Goal: Download file/media

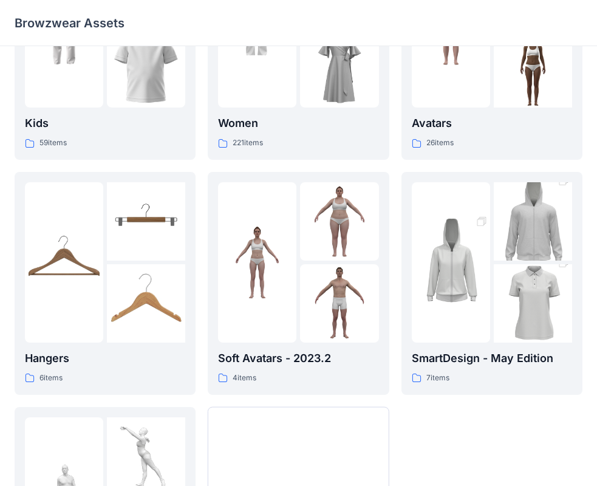
scroll to position [120, 0]
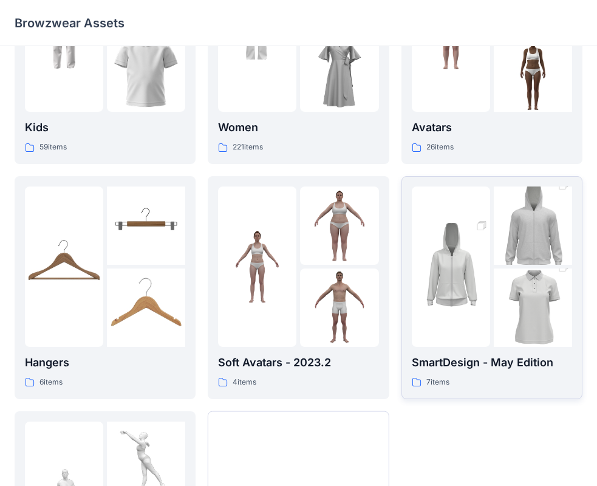
click at [505, 262] on img at bounding box center [533, 226] width 78 height 118
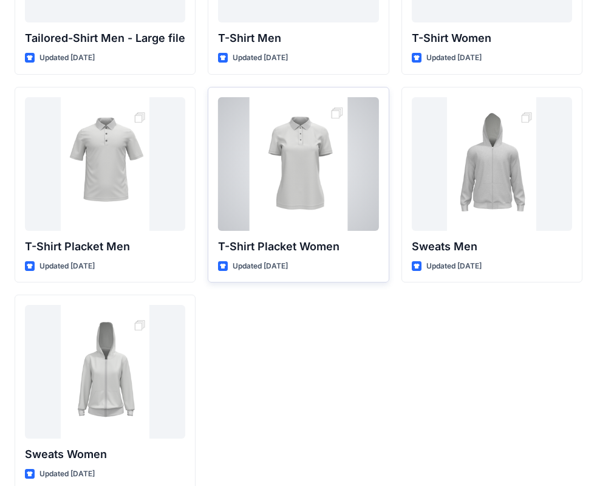
scroll to position [202, 0]
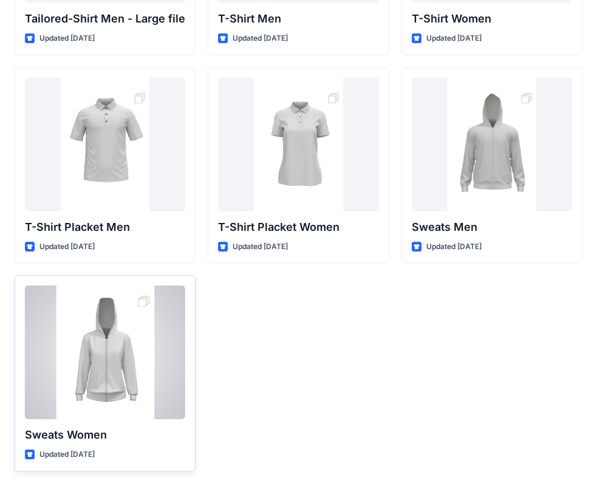
click at [147, 386] on div at bounding box center [105, 353] width 160 height 134
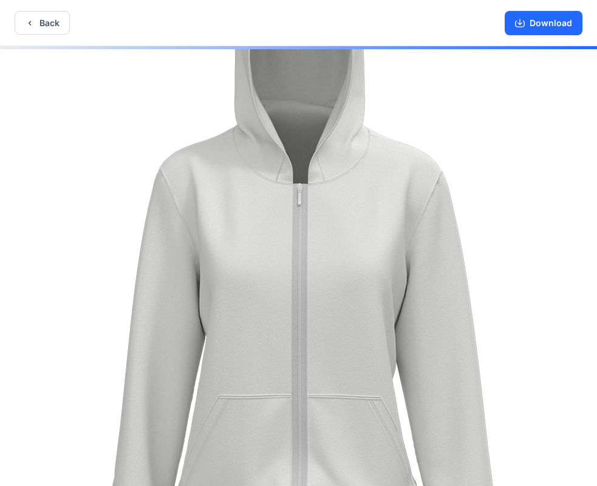
drag, startPoint x: 299, startPoint y: 292, endPoint x: 278, endPoint y: 293, distance: 20.7
click at [278, 293] on img at bounding box center [294, 268] width 608 height 912
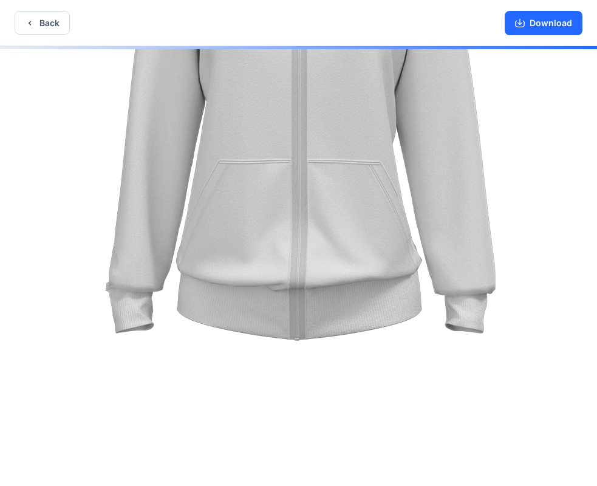
drag, startPoint x: 278, startPoint y: 349, endPoint x: 272, endPoint y: 90, distance: 259.6
click at [272, 90] on img at bounding box center [294, 33] width 608 height 912
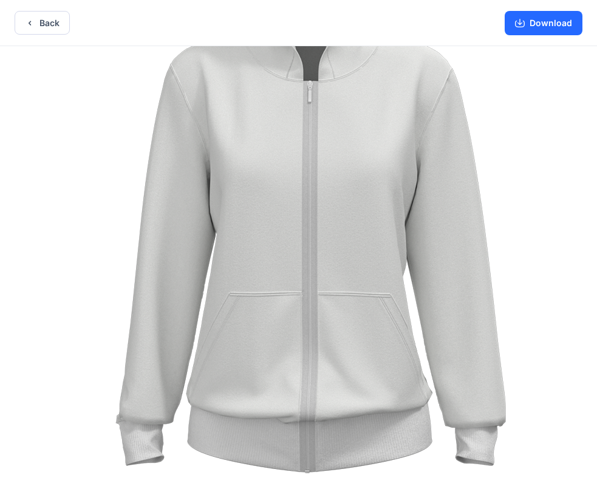
drag, startPoint x: 307, startPoint y: 232, endPoint x: 331, endPoint y: 407, distance: 176.1
click at [331, 407] on img at bounding box center [304, 165] width 608 height 912
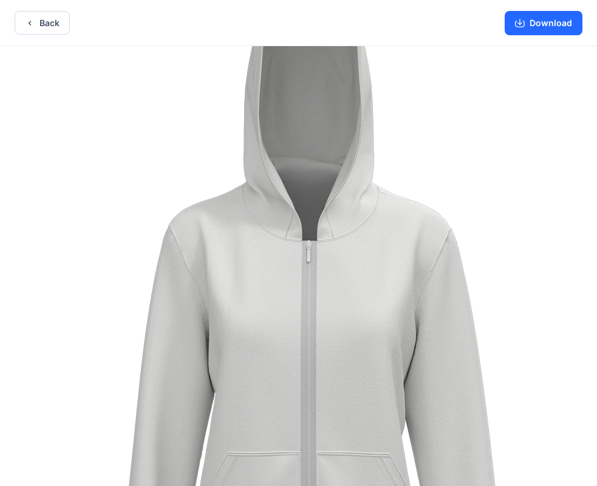
drag, startPoint x: 326, startPoint y: 275, endPoint x: 325, endPoint y: 416, distance: 141.0
click at [325, 416] on img at bounding box center [303, 325] width 608 height 912
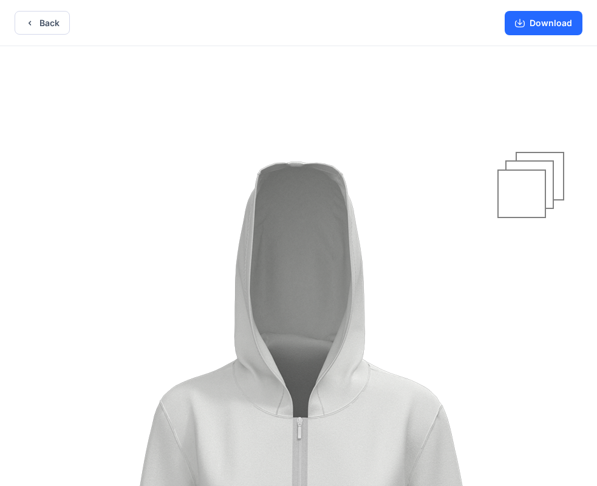
drag, startPoint x: 287, startPoint y: 215, endPoint x: 264, endPoint y: 404, distance: 190.4
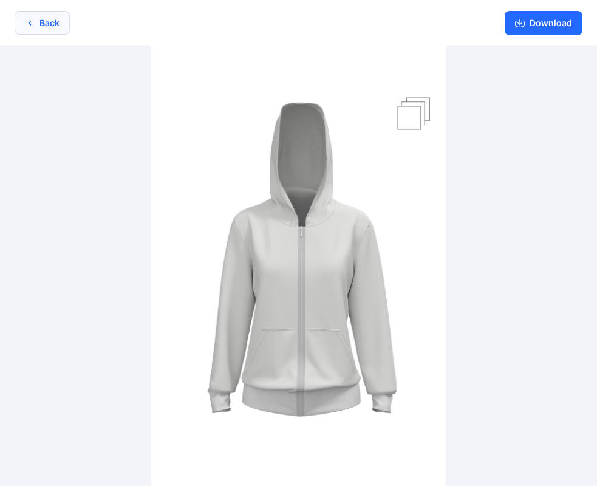
click at [23, 22] on button "Back" at bounding box center [42, 23] width 55 height 24
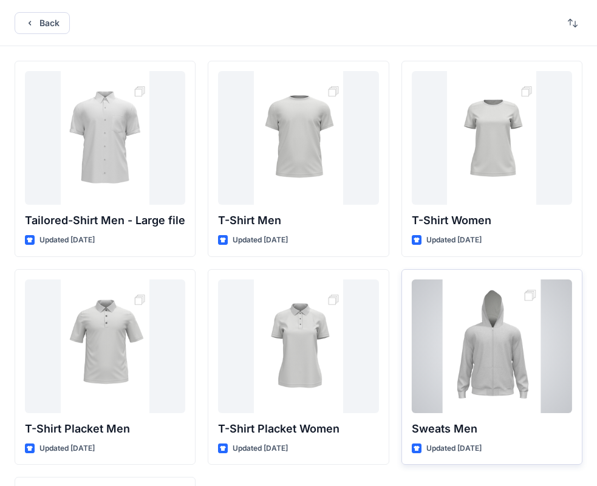
click at [488, 336] on div at bounding box center [492, 347] width 160 height 134
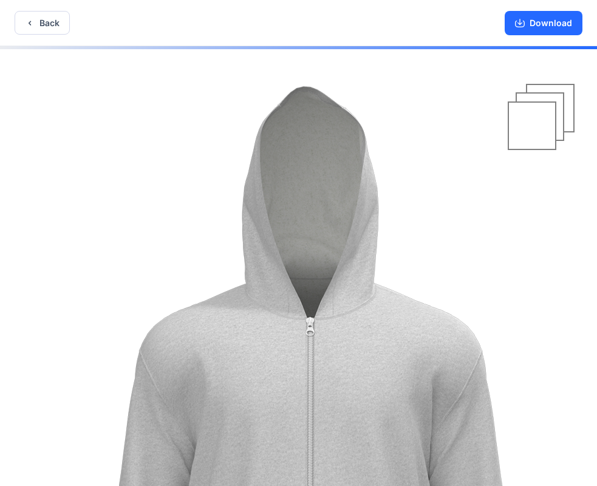
drag, startPoint x: 315, startPoint y: 181, endPoint x: 321, endPoint y: 348, distance: 166.6
click at [321, 348] on img at bounding box center [304, 434] width 608 height 912
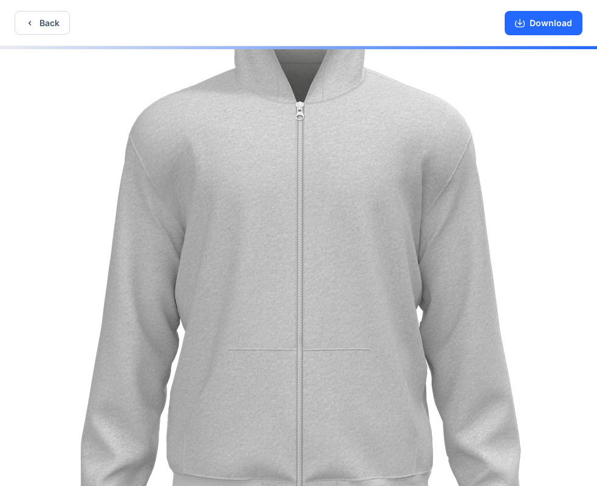
drag, startPoint x: 309, startPoint y: 392, endPoint x: 297, endPoint y: 154, distance: 238.6
click at [297, 154] on img at bounding box center [294, 218] width 608 height 912
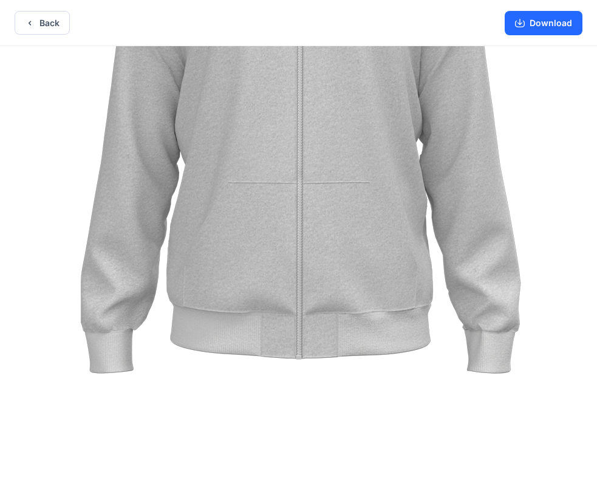
drag, startPoint x: 299, startPoint y: 340, endPoint x: 297, endPoint y: 195, distance: 144.7
click at [297, 195] on img at bounding box center [294, 51] width 608 height 912
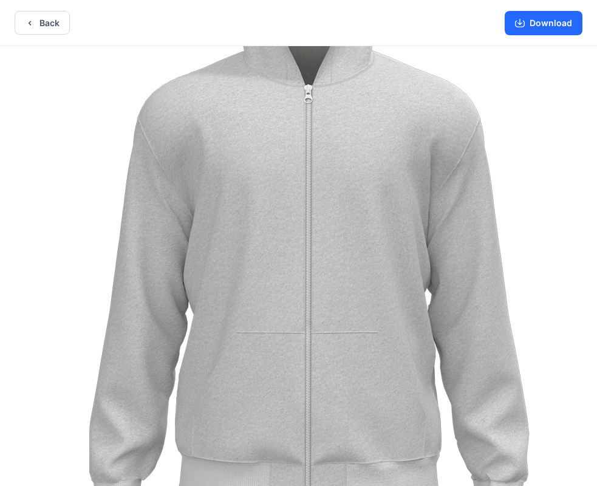
drag, startPoint x: 281, startPoint y: 184, endPoint x: 306, endPoint y: 334, distance: 152.1
click at [306, 334] on img at bounding box center [302, 201] width 608 height 912
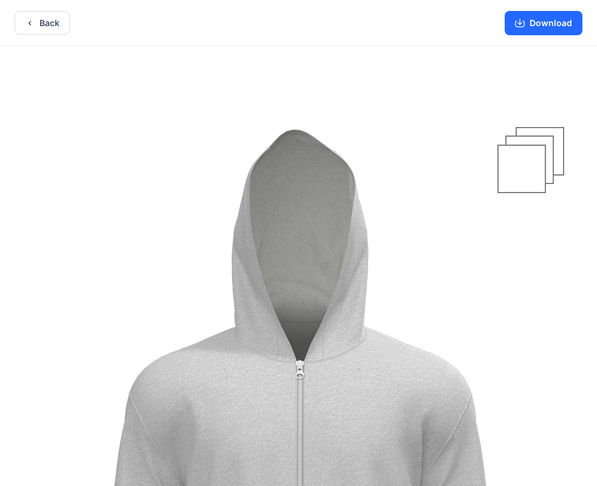
drag, startPoint x: 286, startPoint y: 183, endPoint x: 250, endPoint y: 459, distance: 278.2
click at [250, 459] on img at bounding box center [294, 477] width 608 height 912
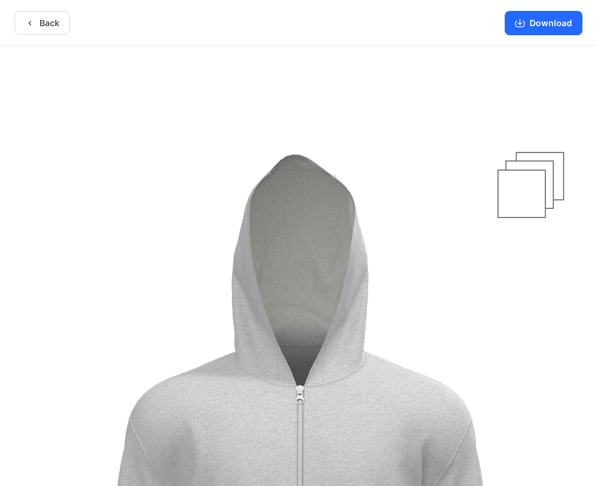
drag, startPoint x: 296, startPoint y: 289, endPoint x: 276, endPoint y: 411, distance: 124.4
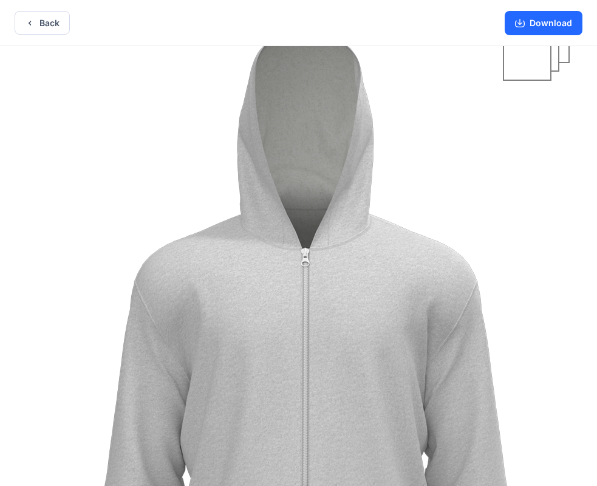
drag, startPoint x: 269, startPoint y: 415, endPoint x: 275, endPoint y: 273, distance: 142.3
click at [275, 273] on img at bounding box center [299, 365] width 608 height 912
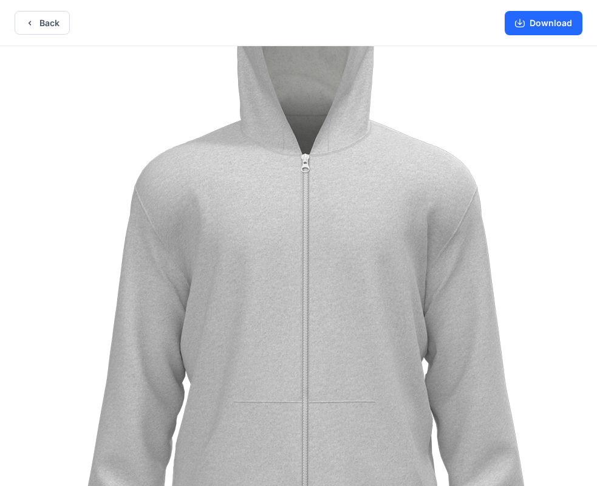
drag, startPoint x: 262, startPoint y: 394, endPoint x: 262, endPoint y: 282, distance: 112.4
click at [262, 282] on img at bounding box center [299, 271] width 608 height 912
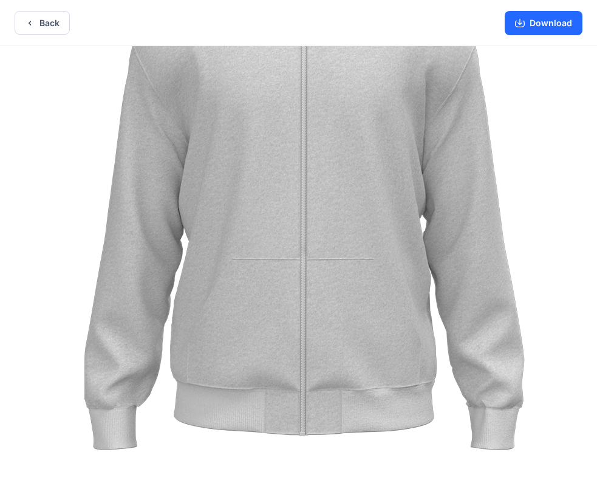
drag, startPoint x: 260, startPoint y: 348, endPoint x: 260, endPoint y: 264, distance: 83.9
click at [260, 264] on img at bounding box center [297, 128] width 608 height 912
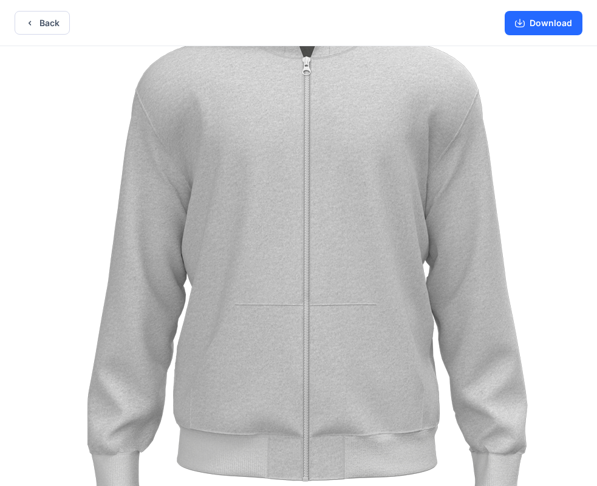
drag, startPoint x: 266, startPoint y: 398, endPoint x: 267, endPoint y: 452, distance: 53.5
click at [267, 452] on img at bounding box center [300, 173] width 608 height 912
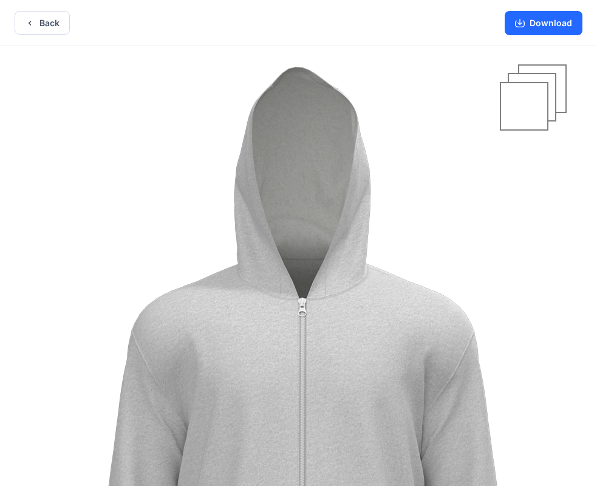
drag, startPoint x: 269, startPoint y: 238, endPoint x: 264, endPoint y: 399, distance: 160.5
click at [264, 399] on img at bounding box center [296, 415] width 608 height 912
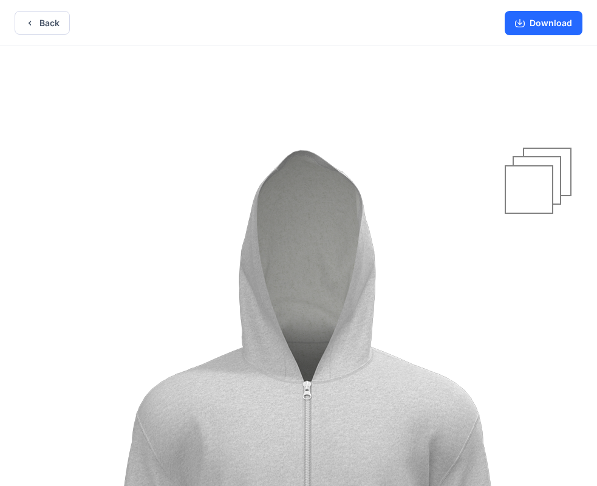
drag, startPoint x: 275, startPoint y: 317, endPoint x: 280, endPoint y: 366, distance: 49.5
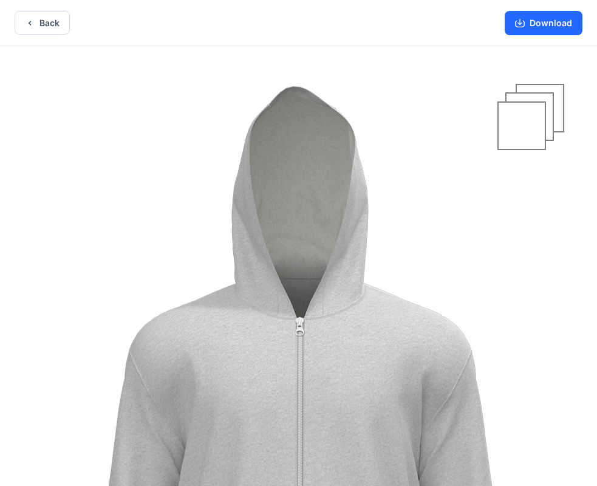
drag, startPoint x: 294, startPoint y: 365, endPoint x: 275, endPoint y: 311, distance: 57.1
click at [275, 311] on img at bounding box center [294, 434] width 608 height 912
click at [34, 24] on icon "button" at bounding box center [30, 23] width 10 height 10
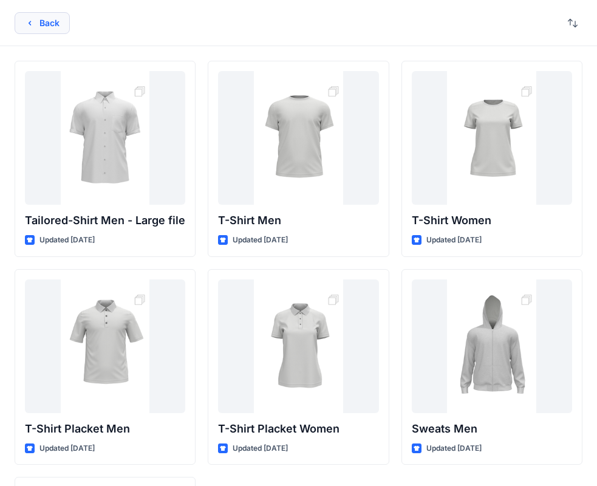
click at [32, 26] on icon "button" at bounding box center [30, 23] width 10 height 10
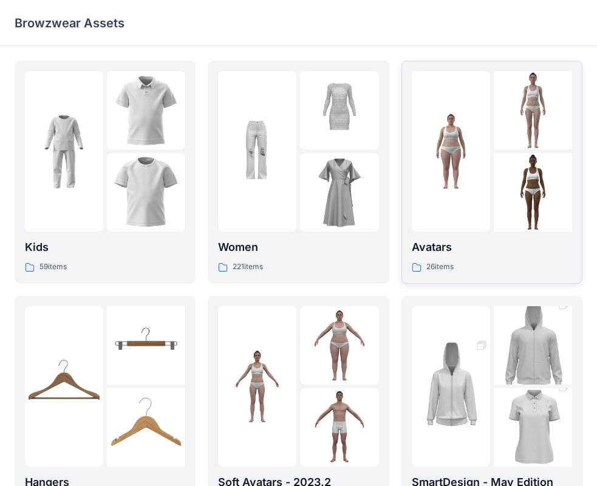
click at [422, 167] on img at bounding box center [451, 151] width 78 height 78
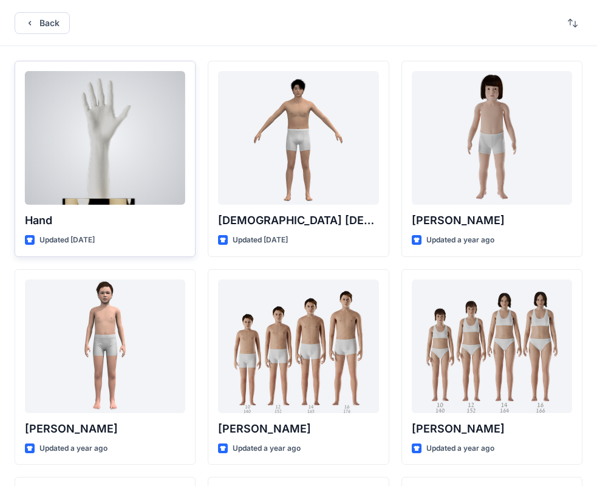
click at [92, 106] on div at bounding box center [105, 138] width 160 height 134
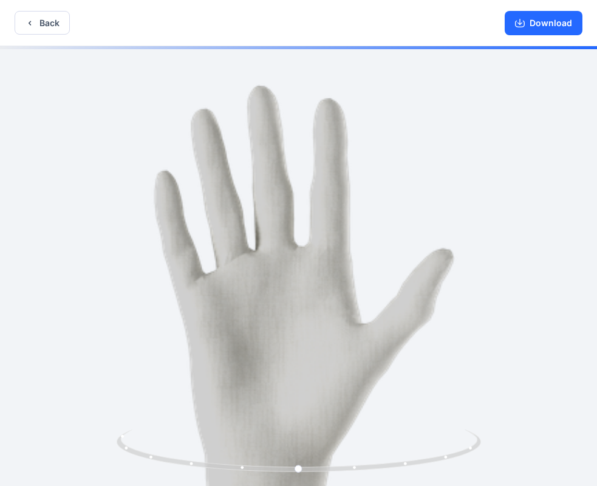
drag, startPoint x: 233, startPoint y: 245, endPoint x: 231, endPoint y: 372, distance: 127.1
click at [231, 372] on img at bounding box center [297, 448] width 894 height 894
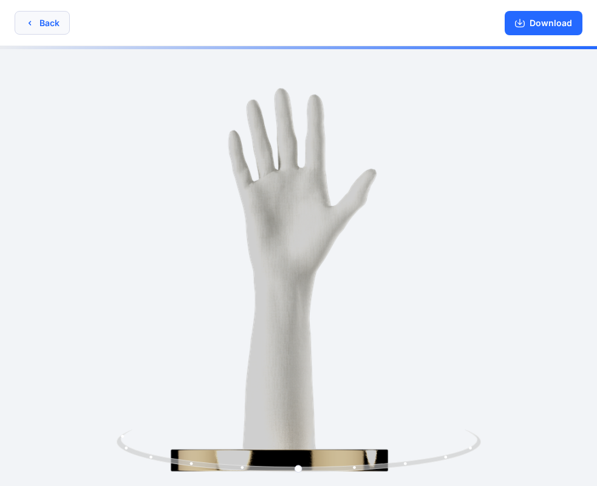
click at [18, 22] on button "Back" at bounding box center [42, 23] width 55 height 24
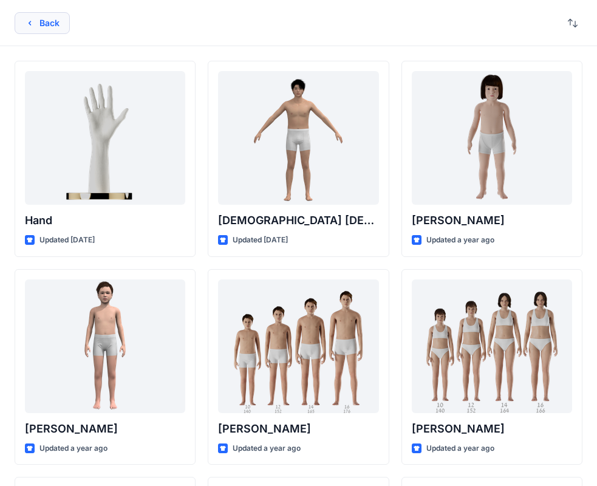
click at [28, 21] on icon "button" at bounding box center [30, 23] width 10 height 10
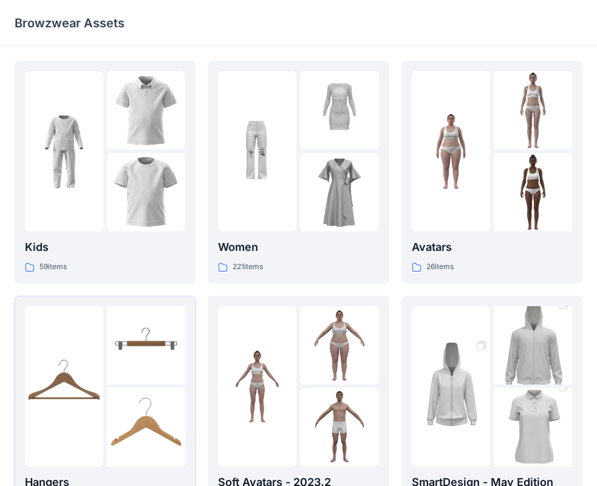
click at [128, 381] on img at bounding box center [146, 345] width 78 height 78
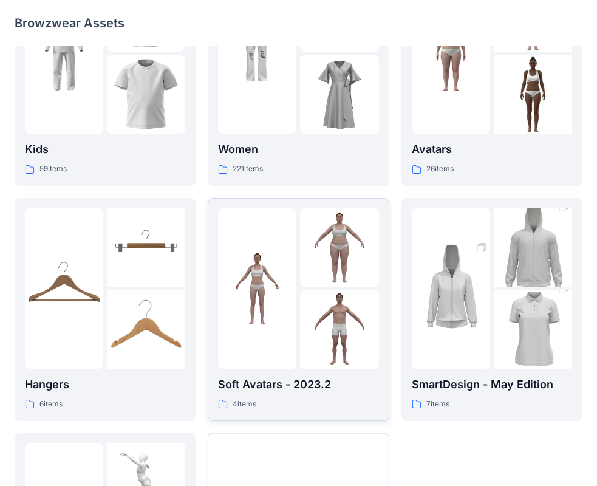
scroll to position [120, 0]
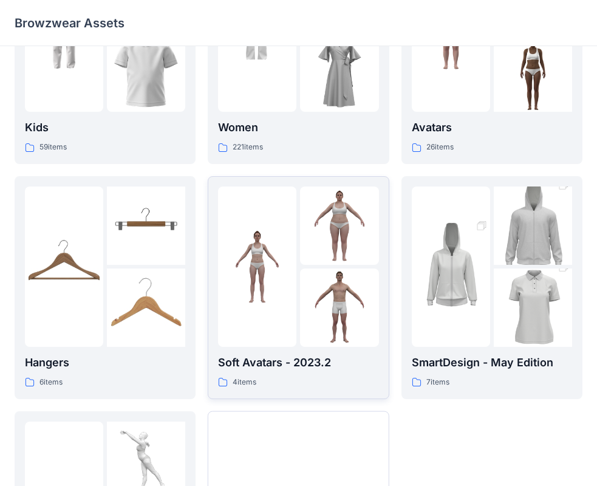
click at [261, 277] on img at bounding box center [257, 266] width 78 height 78
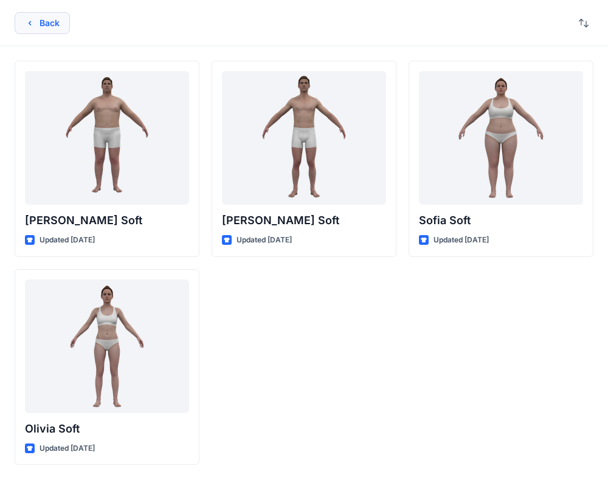
click at [35, 23] on button "Back" at bounding box center [42, 23] width 55 height 22
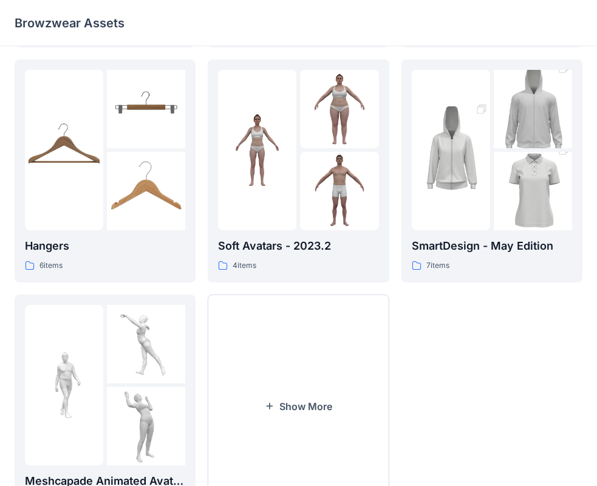
scroll to position [302, 0]
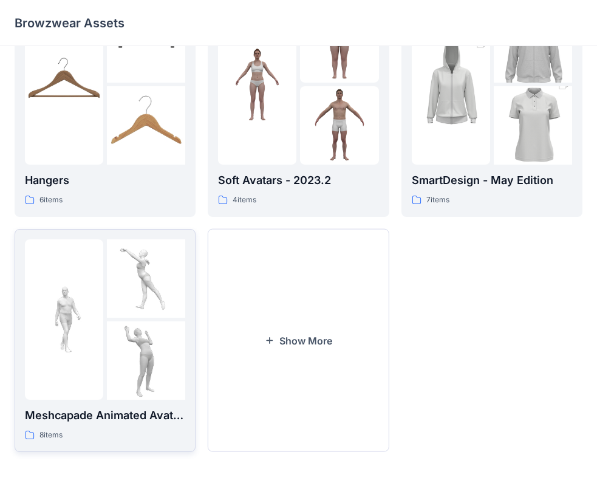
click at [150, 291] on img at bounding box center [146, 278] width 78 height 78
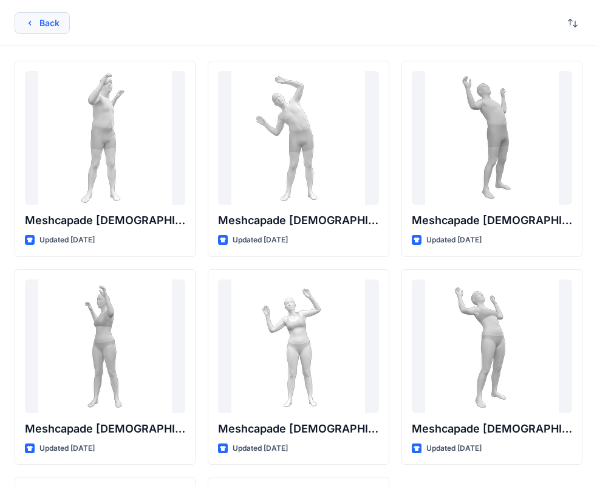
click at [29, 25] on icon "button" at bounding box center [30, 23] width 10 height 10
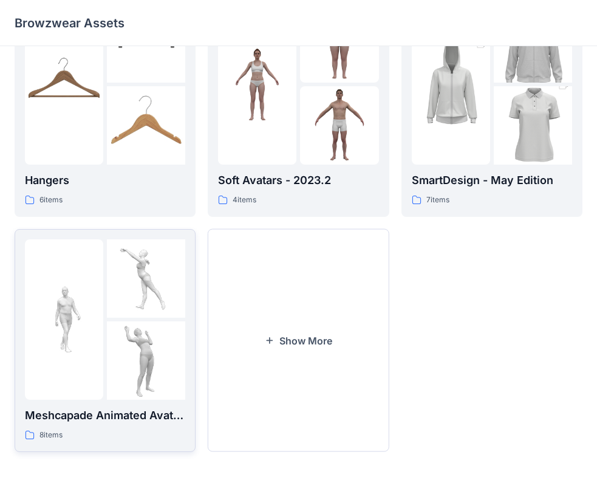
click at [123, 313] on img at bounding box center [146, 278] width 78 height 78
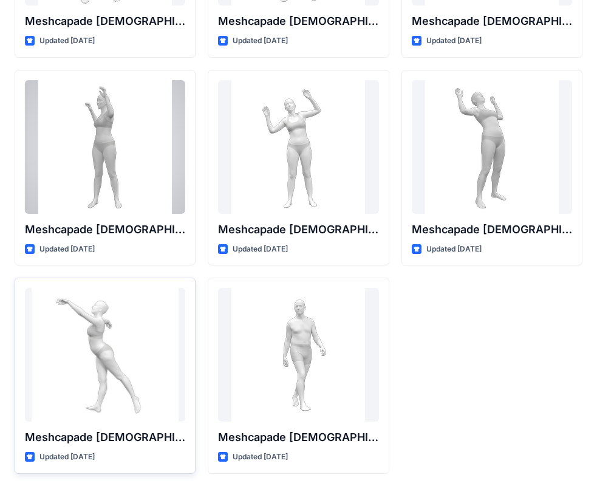
scroll to position [202, 0]
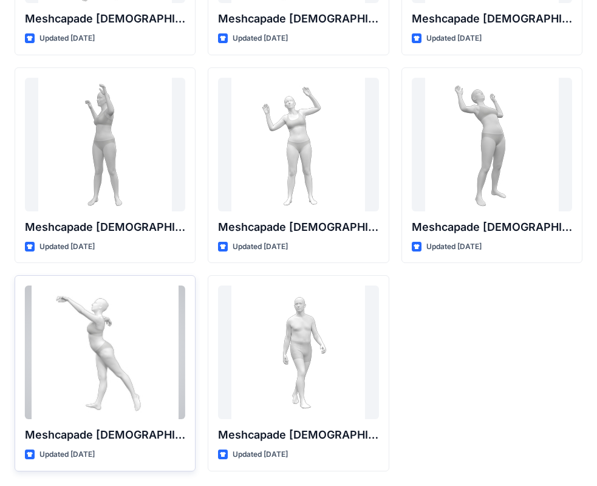
click at [122, 358] on div at bounding box center [105, 353] width 160 height 134
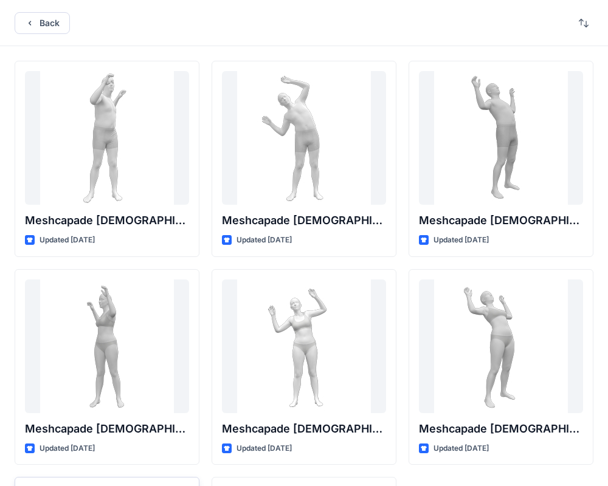
click at [122, 358] on div "Back Meshcapade Male Stretch Side To Side Animation Updated 2 years ago Meshcap…" at bounding box center [304, 344] width 608 height 688
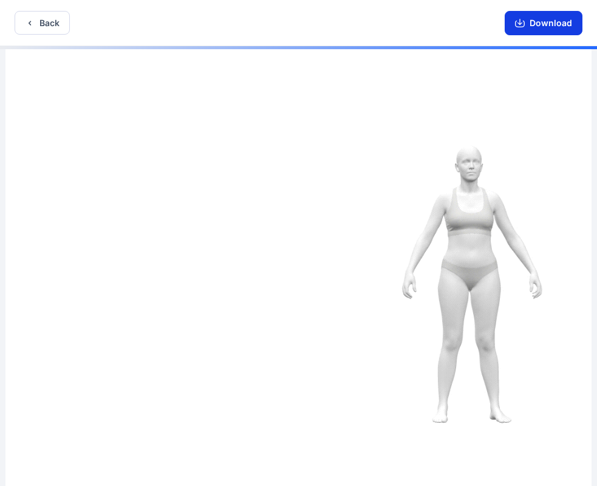
click at [532, 18] on button "Download" at bounding box center [544, 23] width 78 height 24
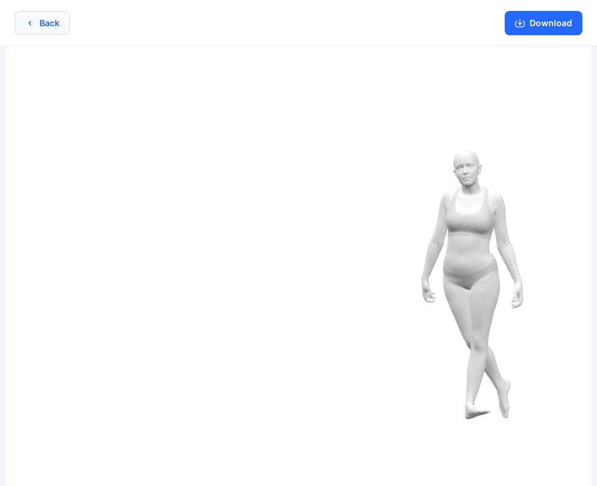
click at [39, 24] on button "Back" at bounding box center [42, 23] width 55 height 24
